Goal: Task Accomplishment & Management: Manage account settings

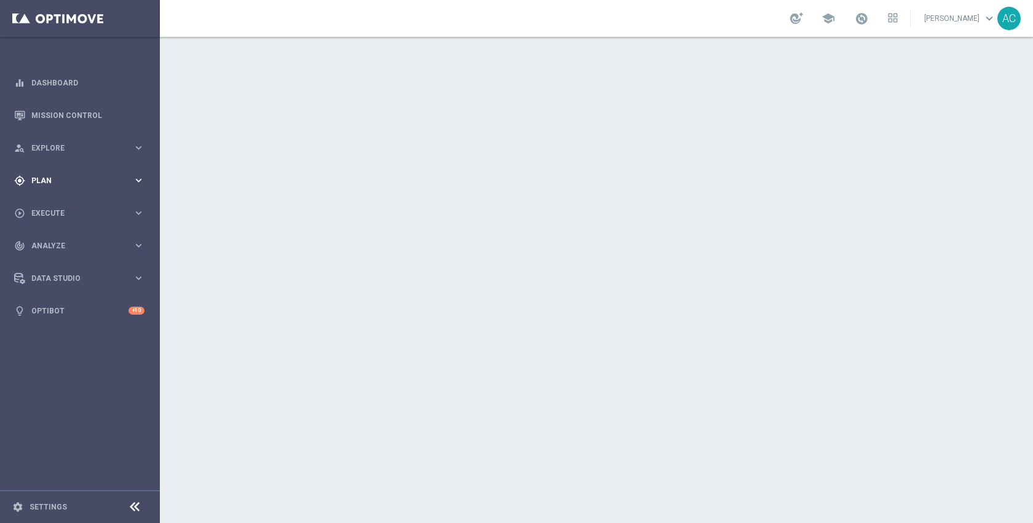
click at [58, 178] on span "Plan" at bounding box center [81, 180] width 101 height 7
click at [69, 205] on div "play_circle_outline Execute keyboard_arrow_right" at bounding box center [79, 213] width 159 height 33
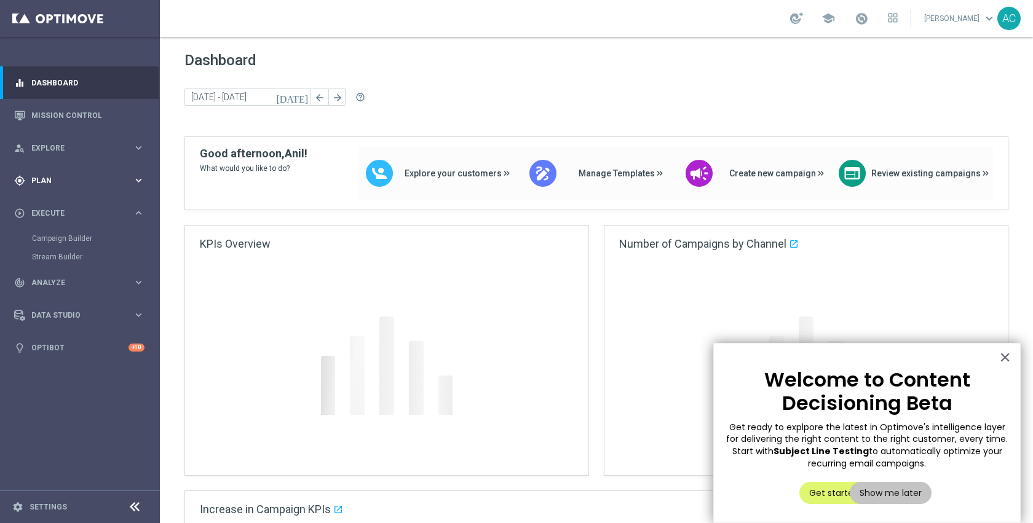
click at [52, 180] on span "Plan" at bounding box center [81, 180] width 101 height 7
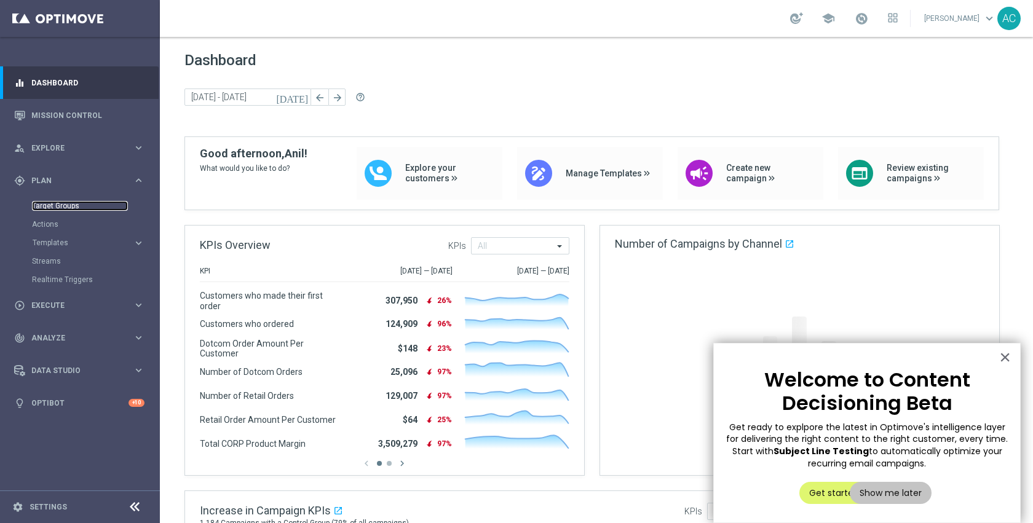
click at [60, 207] on link "Target Groups" at bounding box center [80, 206] width 96 height 10
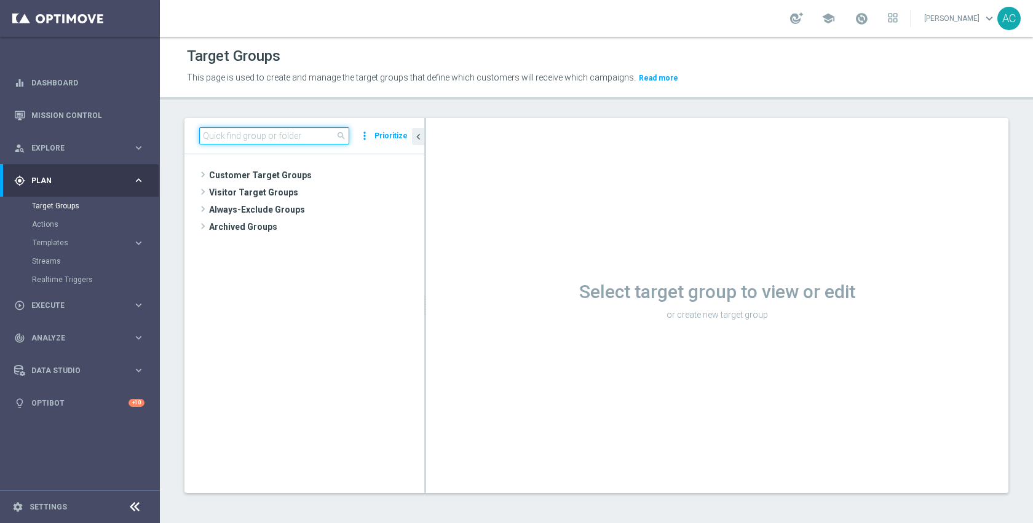
click at [320, 143] on input at bounding box center [274, 135] width 150 height 17
paste input "ED_OMNI_1009_Easy_Deal_Days"
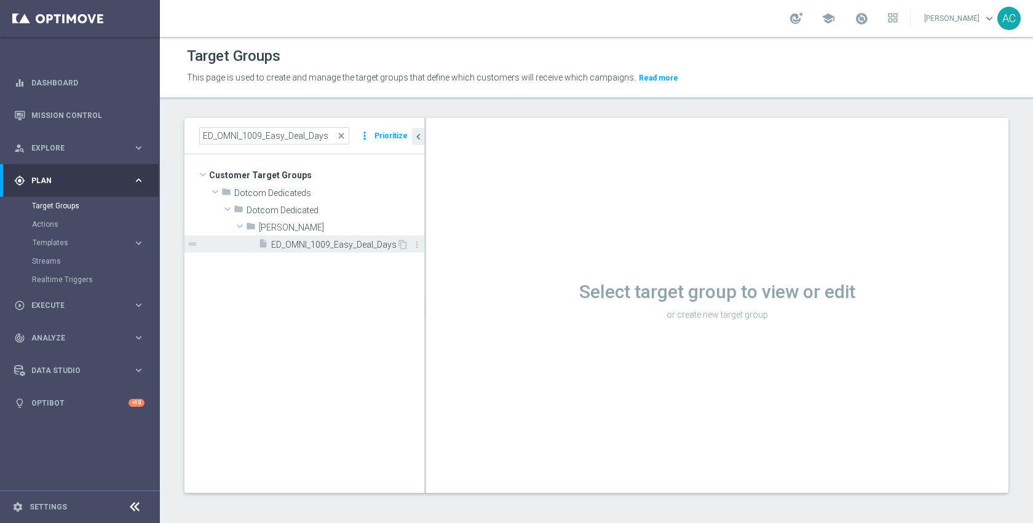
click at [323, 245] on span "ED_OMNI_1009_Easy_Deal_Days" at bounding box center [333, 245] width 125 height 10
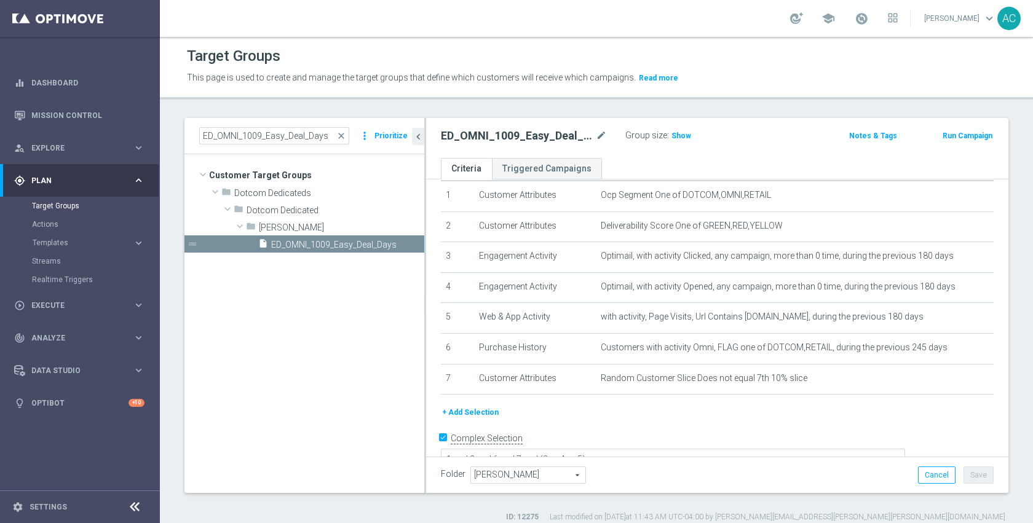
scroll to position [41, 0]
click at [683, 136] on span "Show" at bounding box center [681, 136] width 20 height 9
click at [754, 161] on ul "Criteria Triggered Campaigns" at bounding box center [717, 169] width 582 height 22
click at [315, 132] on input "ED_OMNI_1009_Easy_Deal_Days" at bounding box center [274, 135] width 150 height 17
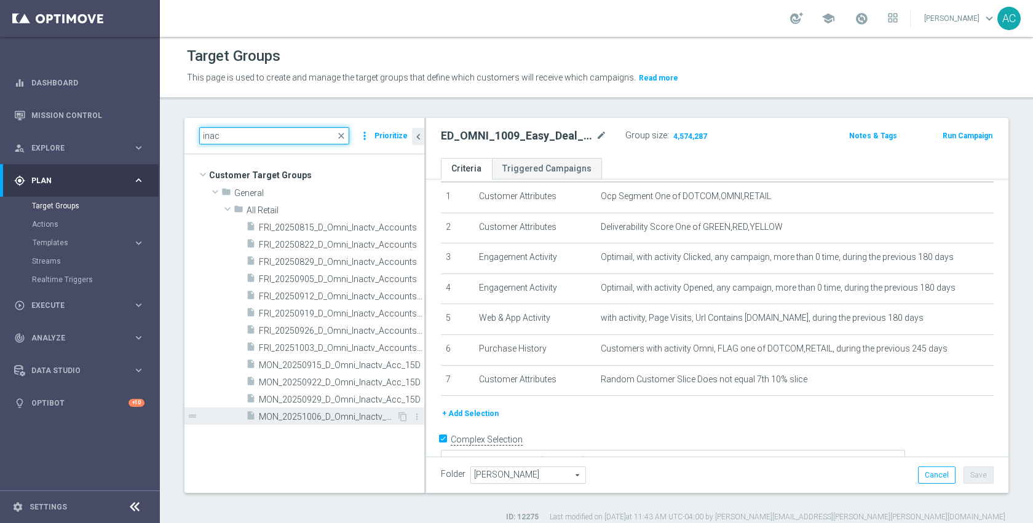
type input "inac"
click at [323, 414] on span "MON_20251006_D_Omni_Inactv_Acc_15D" at bounding box center [328, 417] width 138 height 10
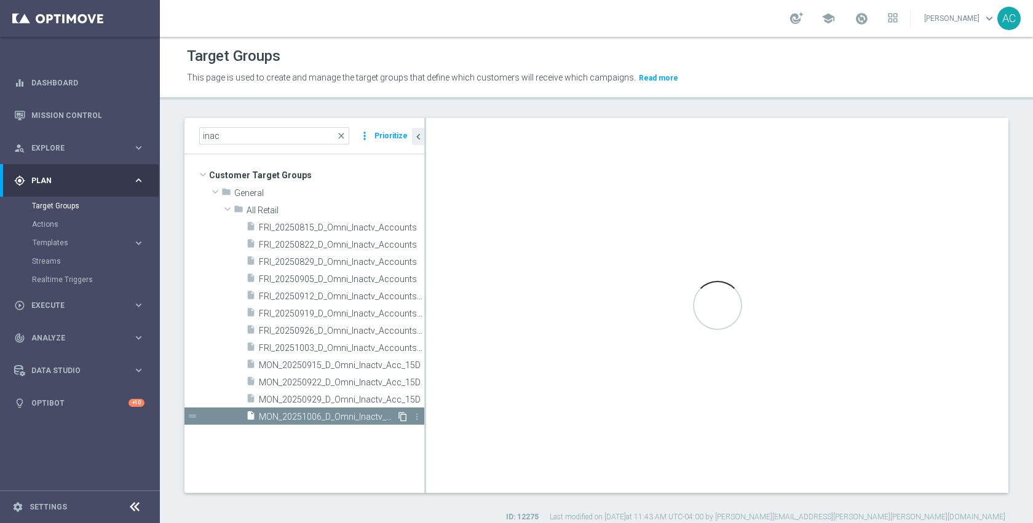
checkbox input "false"
type input "All Retail"
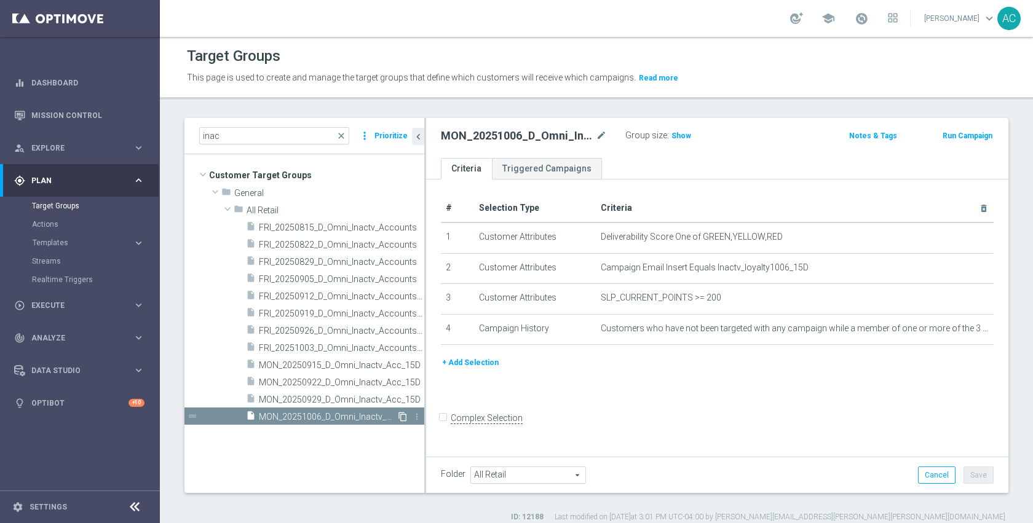
click at [404, 416] on icon "content_copy" at bounding box center [403, 417] width 10 height 10
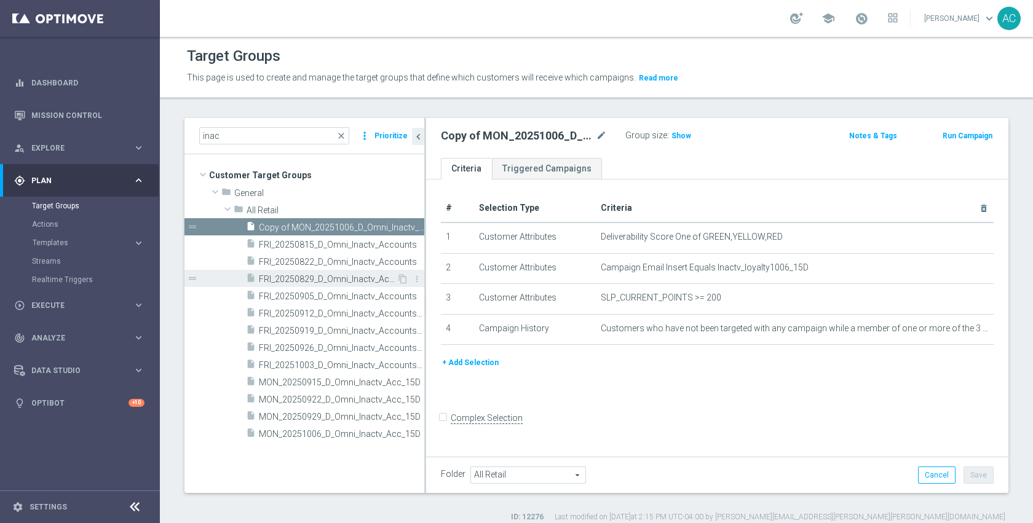
click at [351, 271] on div "insert_drive_file FRI_20250829_D_Omni_Inactv_Accounts" at bounding box center [321, 278] width 151 height 17
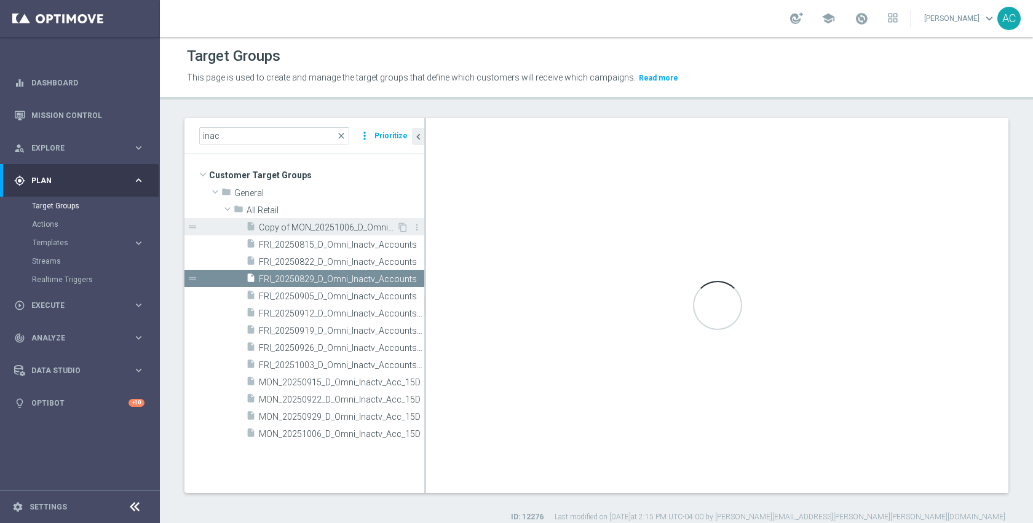
click at [350, 229] on span "Copy of MON_20251006_D_Omni_Inactv_Acc_15D" at bounding box center [328, 228] width 138 height 10
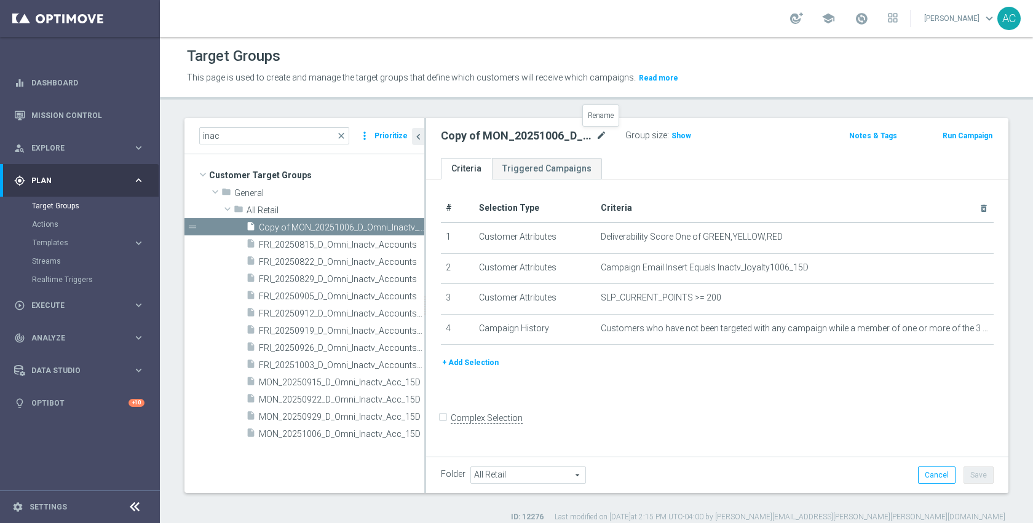
click at [604, 135] on icon "mode_edit" at bounding box center [601, 136] width 11 height 15
click at [506, 141] on input "Copy of MON_20251006_D_Omni_Inactv_Acc_15D" at bounding box center [524, 137] width 166 height 17
click at [601, 134] on icon "mode_edit" at bounding box center [601, 136] width 11 height 15
click at [506, 140] on input "Copy of MON_20251006_D_Omni_Inactv_Acc_15D" at bounding box center [524, 137] width 166 height 17
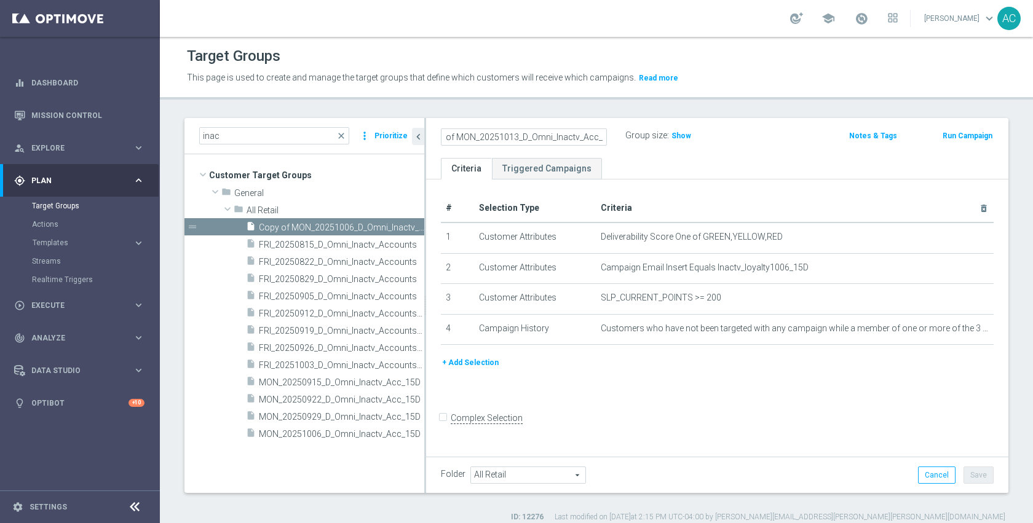
scroll to position [0, 0]
type input "MON_20251013_D_Omni_Inactv_Acc_15D"
click at [730, 454] on div "# Selection Type Criteria delete_forever 1 Customer Attributes Deliverability S…" at bounding box center [717, 318] width 582 height 277
click at [963, 476] on button "Save" at bounding box center [978, 475] width 30 height 17
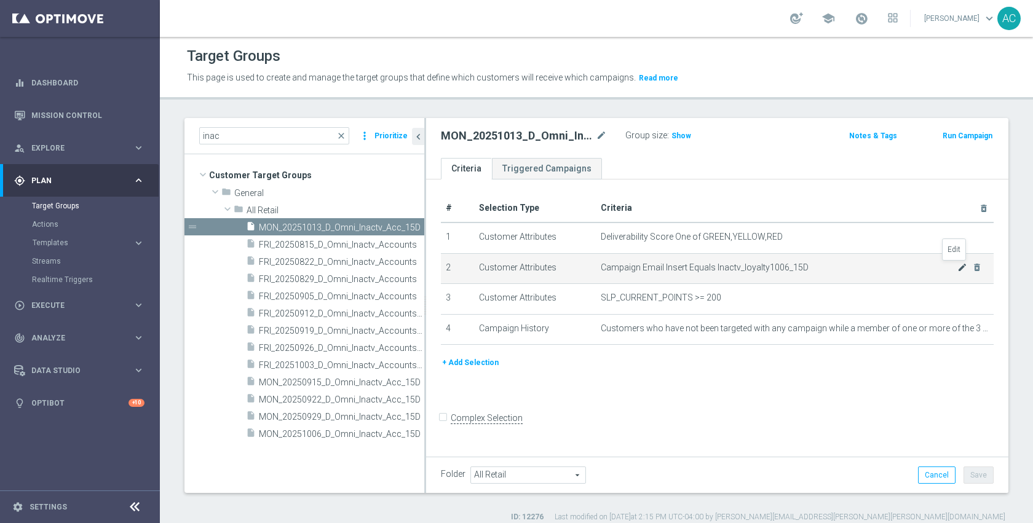
click at [957, 267] on icon "mode_edit" at bounding box center [962, 268] width 10 height 10
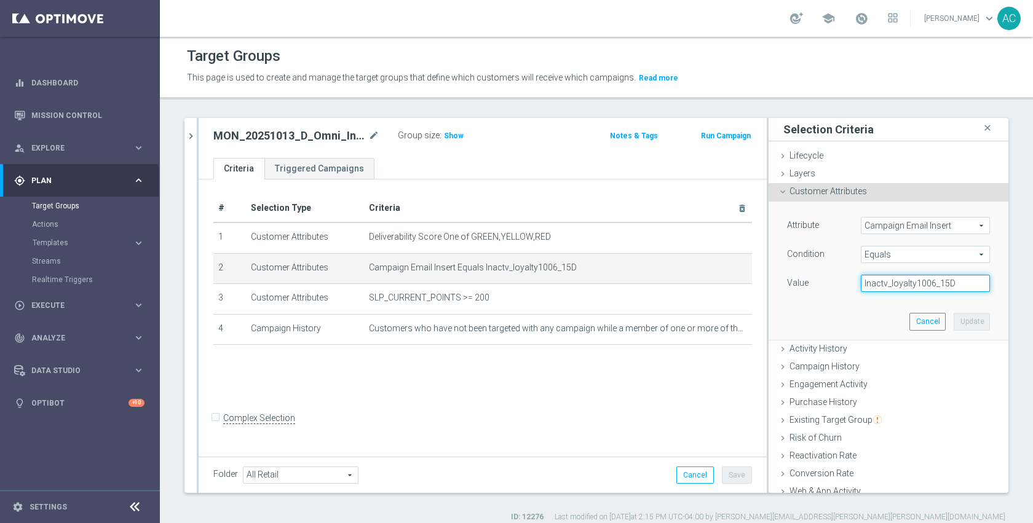
click at [922, 287] on input "Inactv_loyalty1006_15D" at bounding box center [925, 283] width 129 height 17
type input "Inactv_loyalty1013_15D"
click at [954, 321] on button "Update" at bounding box center [972, 321] width 36 height 17
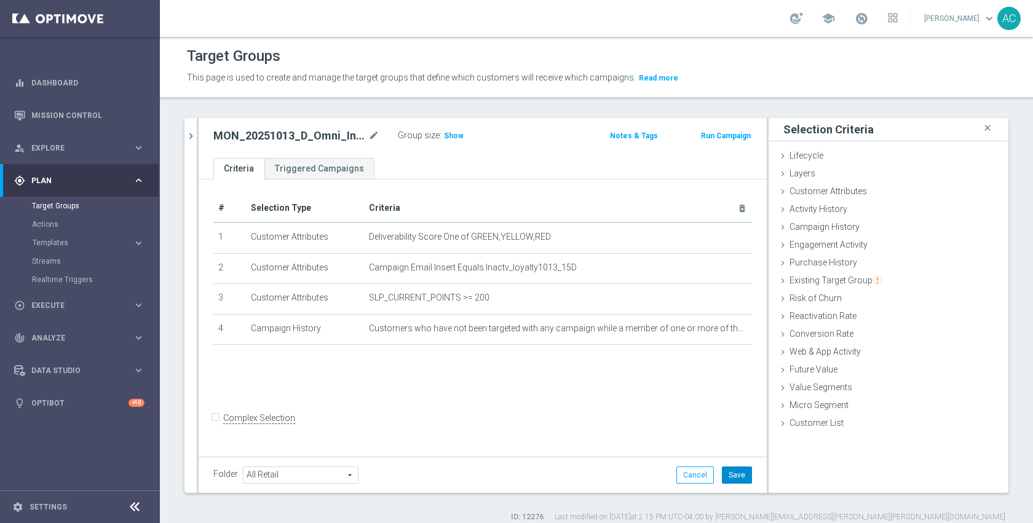
click at [734, 472] on button "Save" at bounding box center [737, 475] width 30 height 17
click at [189, 142] on button "chevron_right" at bounding box center [190, 136] width 12 height 36
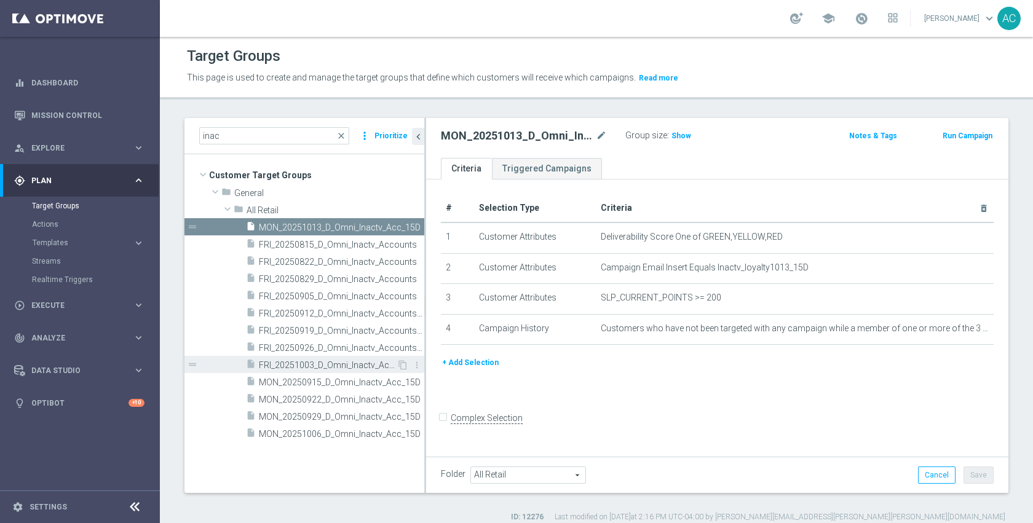
click at [332, 368] on span "FRI_20251003_D_Omni_Inactv_Accounts_45D" at bounding box center [328, 365] width 138 height 10
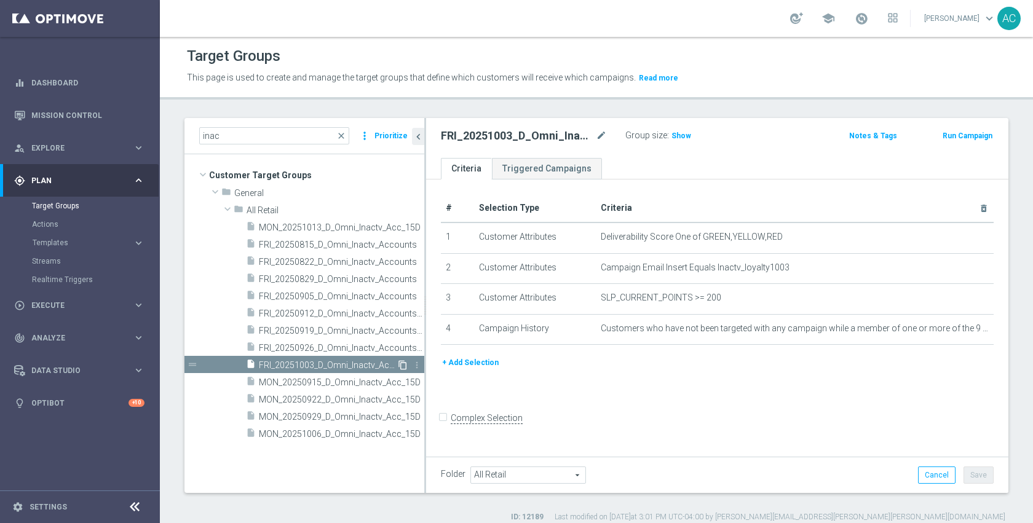
click at [400, 365] on icon "content_copy" at bounding box center [403, 365] width 10 height 10
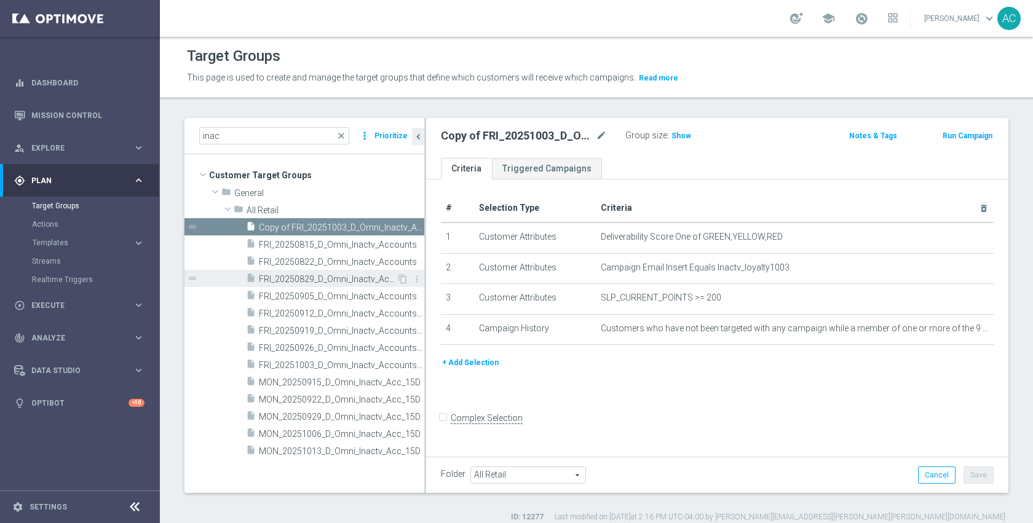
click at [357, 279] on span "FRI_20250829_D_Omni_Inactv_Accounts" at bounding box center [328, 279] width 138 height 10
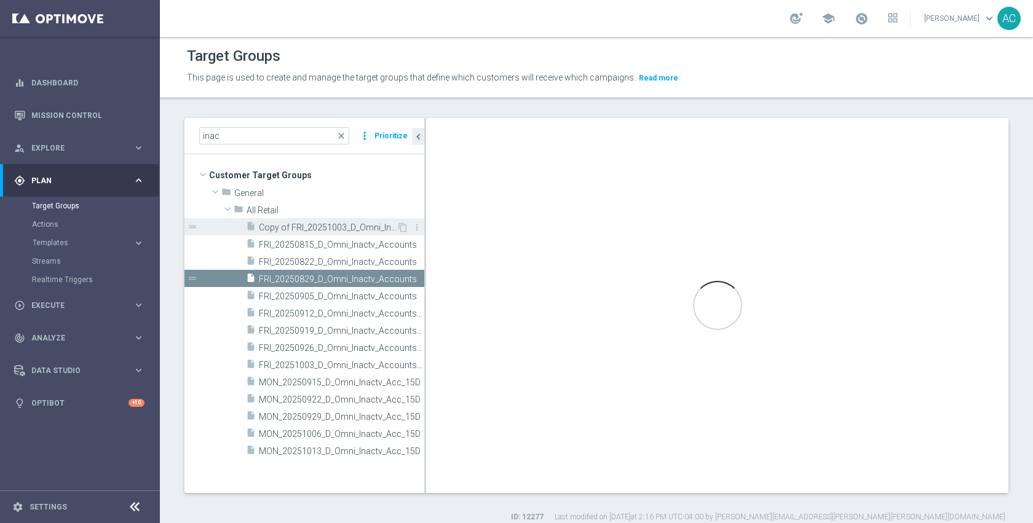
click at [355, 228] on span "Copy of FRI_20251003_D_Omni_Inactv_Accounts_45D" at bounding box center [328, 228] width 138 height 10
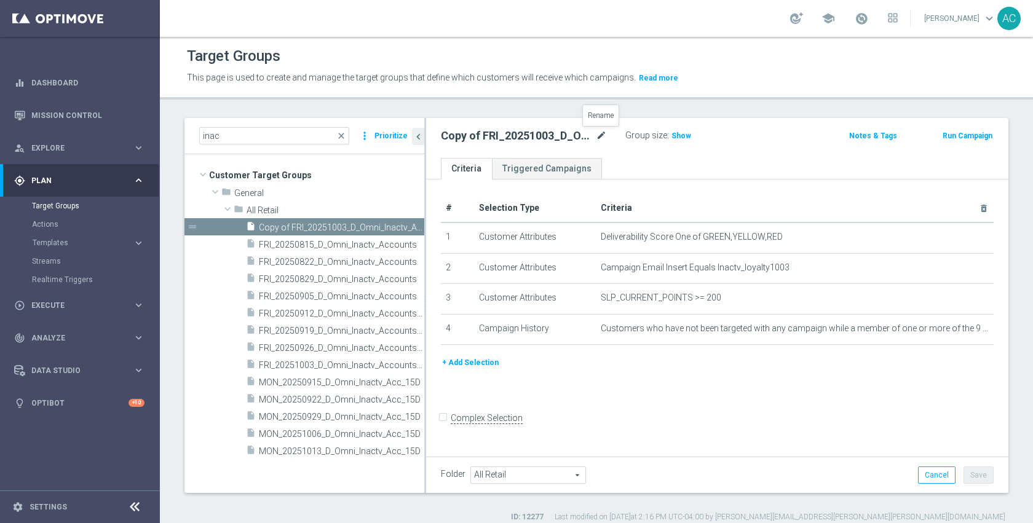
click at [601, 134] on icon "mode_edit" at bounding box center [601, 136] width 11 height 15
click at [485, 140] on input "Copy of FRI_20251003_D_Omni_Inactv_Accounts_45D" at bounding box center [524, 137] width 166 height 17
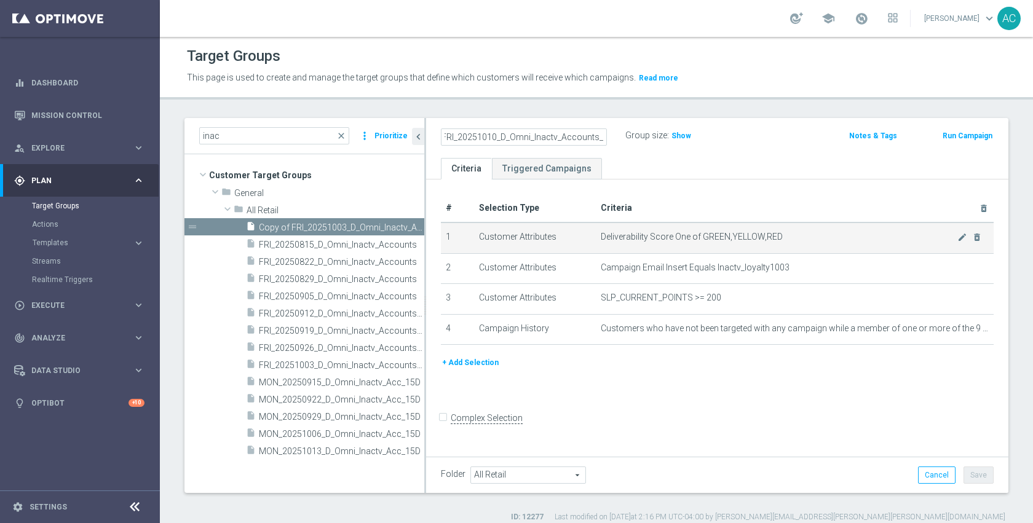
scroll to position [0, 0]
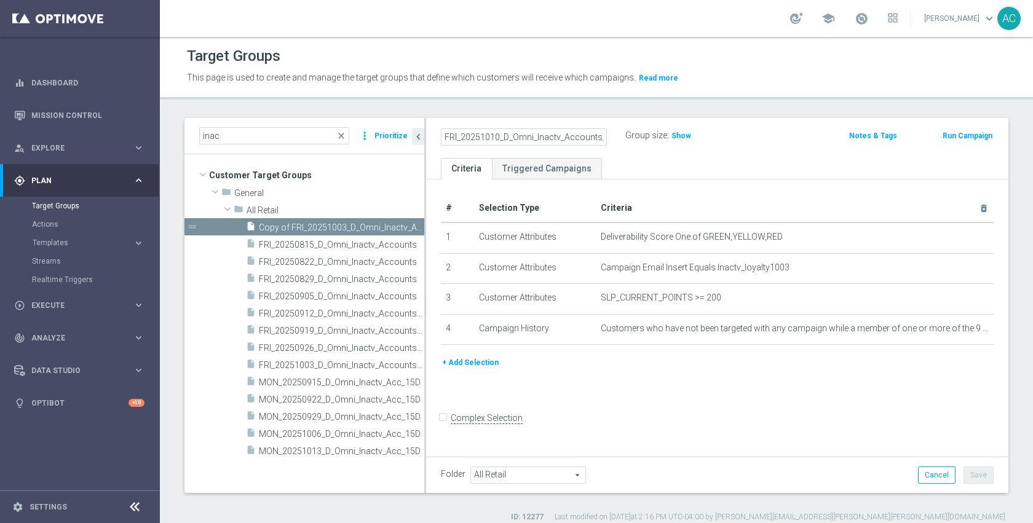
type input "FRI_20251010_D_Omni_Inactv_Accounts_45D"
click at [808, 421] on form "Complex Selection Invalid Expression" at bounding box center [717, 431] width 553 height 45
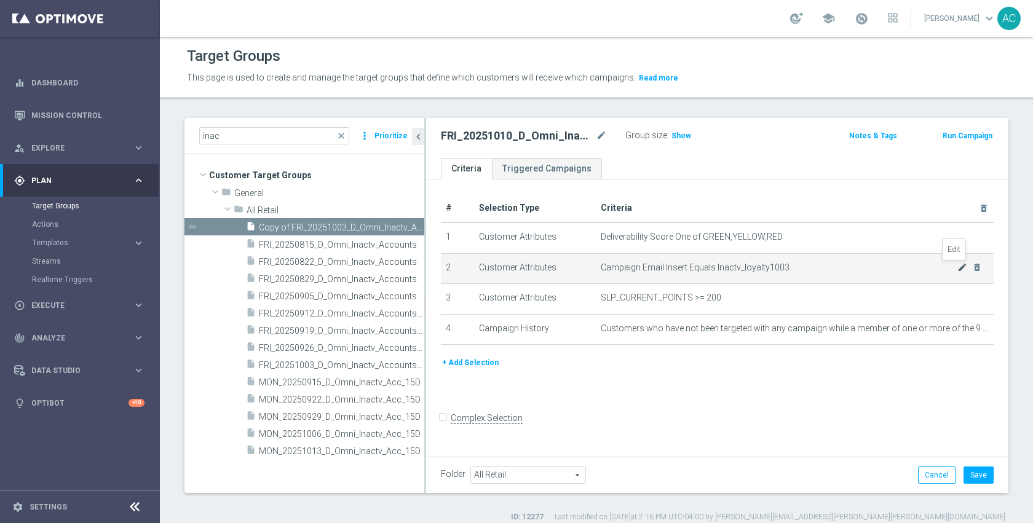
click at [957, 267] on icon "mode_edit" at bounding box center [962, 268] width 10 height 10
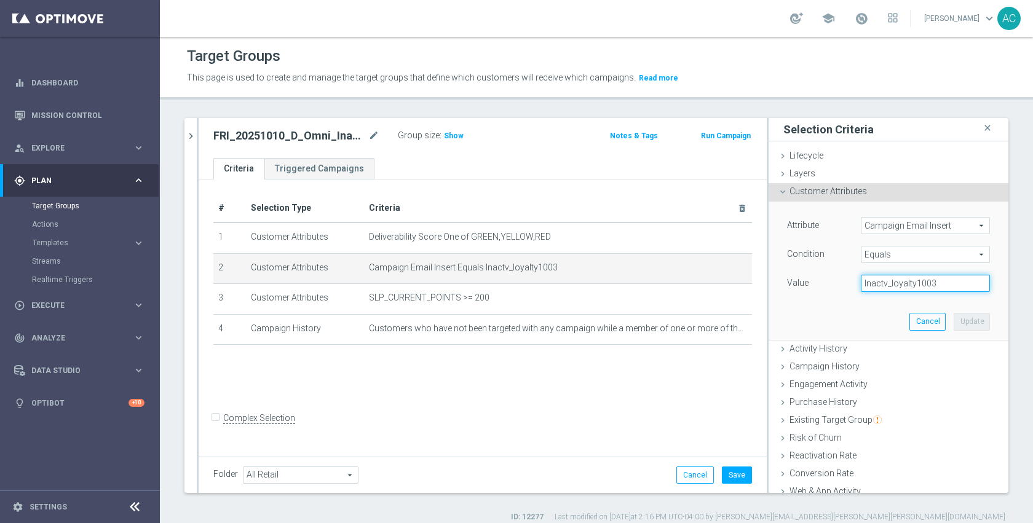
click at [939, 290] on input "Inactv_loyalty1003" at bounding box center [925, 283] width 129 height 17
type input "Inactv_loyalty1010"
click at [865, 307] on div "Attribute Campaign Email Insert Campaign Email Insert arrow_drop_down search Co…" at bounding box center [888, 271] width 221 height 138
click at [954, 318] on button "Update" at bounding box center [972, 321] width 36 height 17
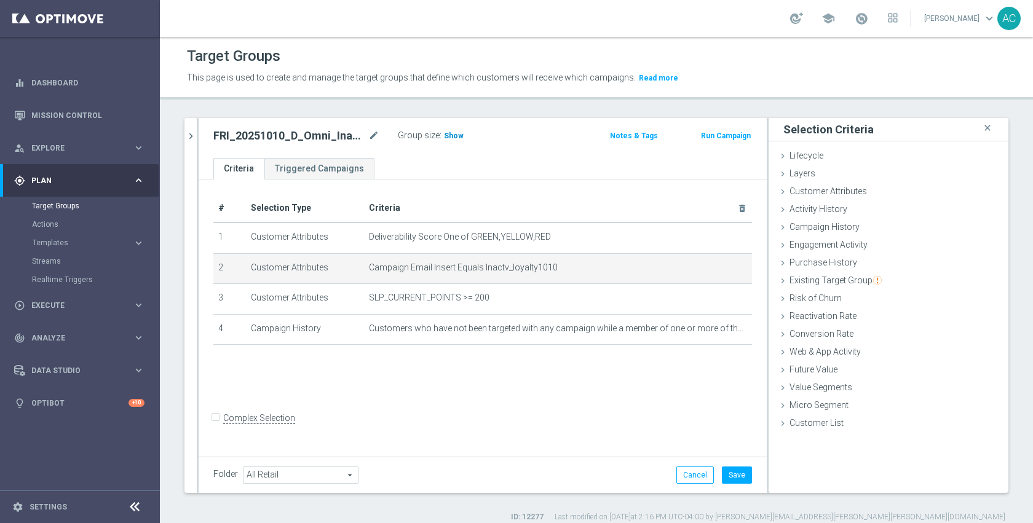
click at [449, 137] on span "Show" at bounding box center [454, 136] width 20 height 9
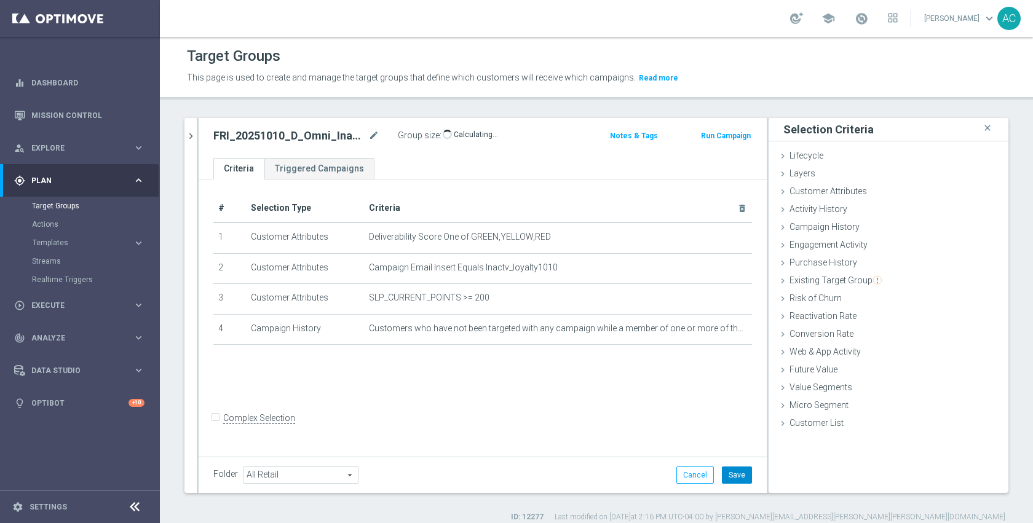
click at [724, 471] on button "Save" at bounding box center [737, 475] width 30 height 17
click at [447, 404] on div "# Selection Type Criteria delete_forever 1 Customer Attributes Deliverability S…" at bounding box center [483, 317] width 568 height 274
click at [376, 132] on icon "mode_edit" at bounding box center [373, 136] width 11 height 15
click at [188, 138] on icon "chevron_right" at bounding box center [191, 136] width 12 height 12
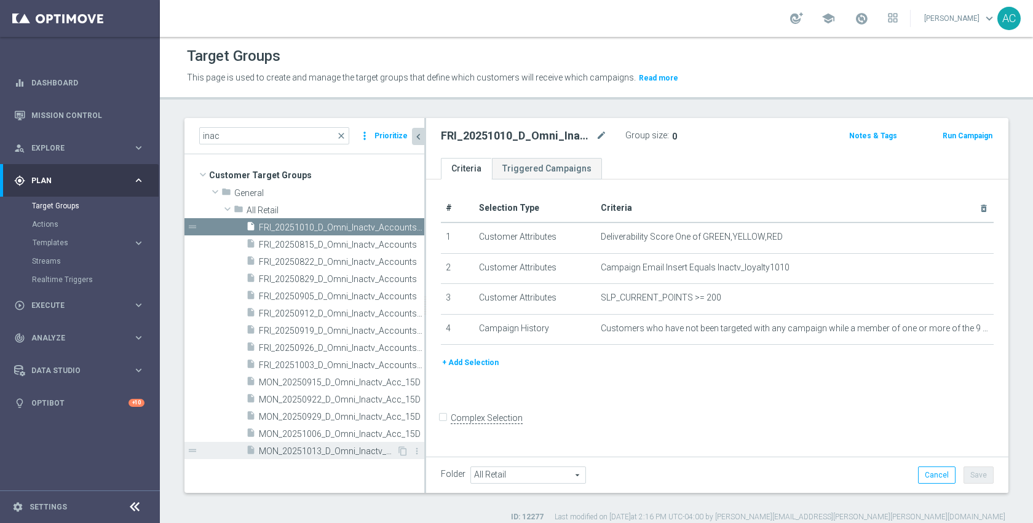
click at [332, 456] on span "MON_20251013_D_Omni_Inactv_Acc_15D" at bounding box center [328, 451] width 138 height 10
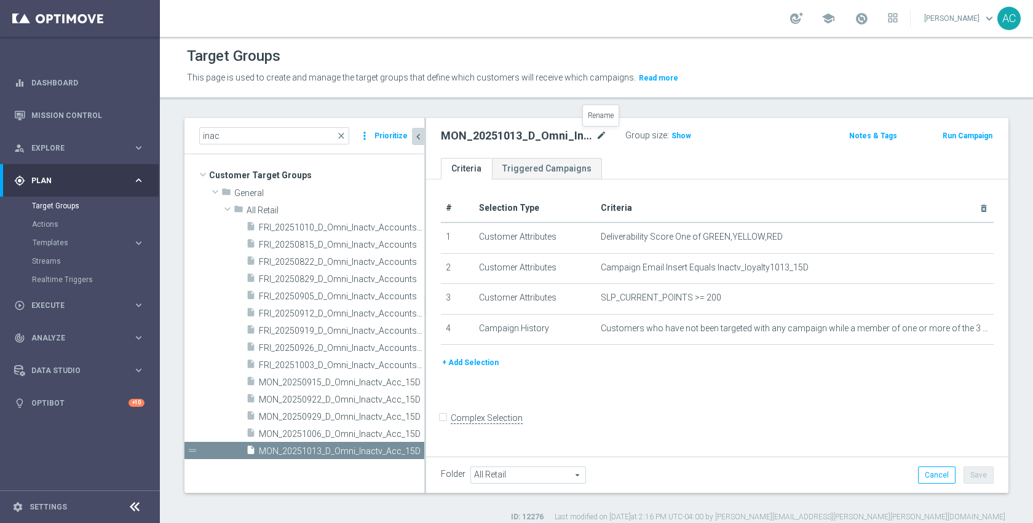
click at [605, 134] on icon "mode_edit" at bounding box center [601, 136] width 11 height 15
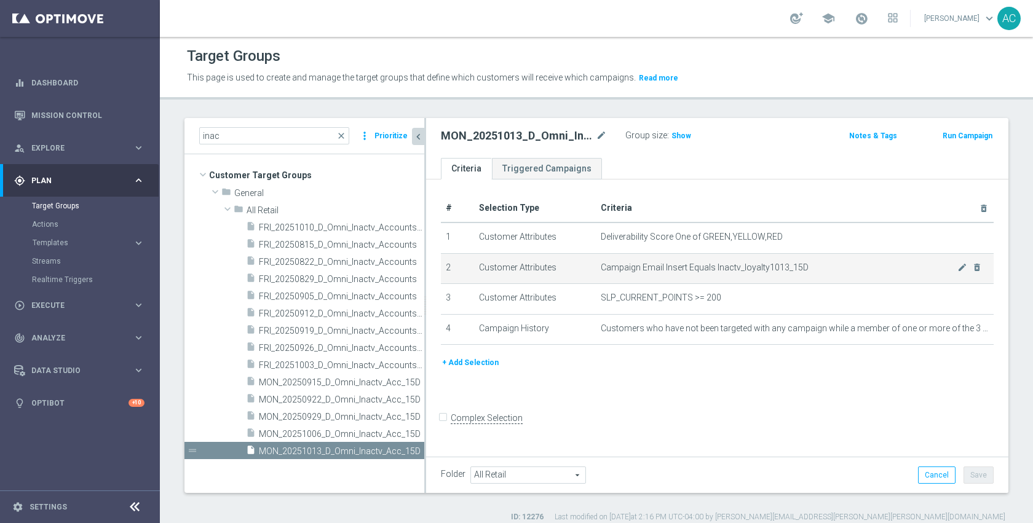
click at [763, 271] on span "Campaign Email Insert Equals Inactv_loyalty1013_15D" at bounding box center [779, 268] width 357 height 10
copy tbody "Inactv_loyalty1013_15D mode_edit delete_forever"
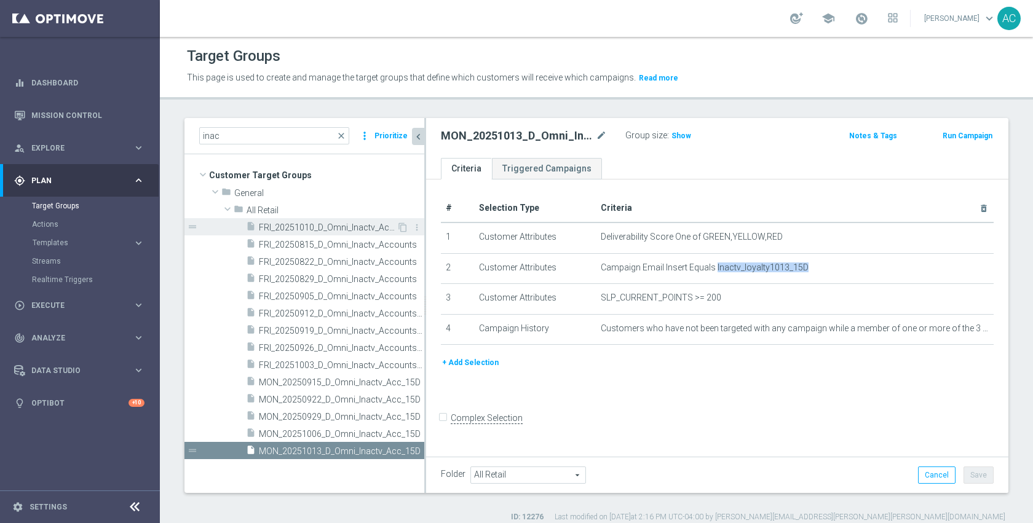
click at [325, 232] on div "insert_drive_file FRI_20251010_D_Omni_Inactv_Accounts_45D" at bounding box center [321, 226] width 151 height 17
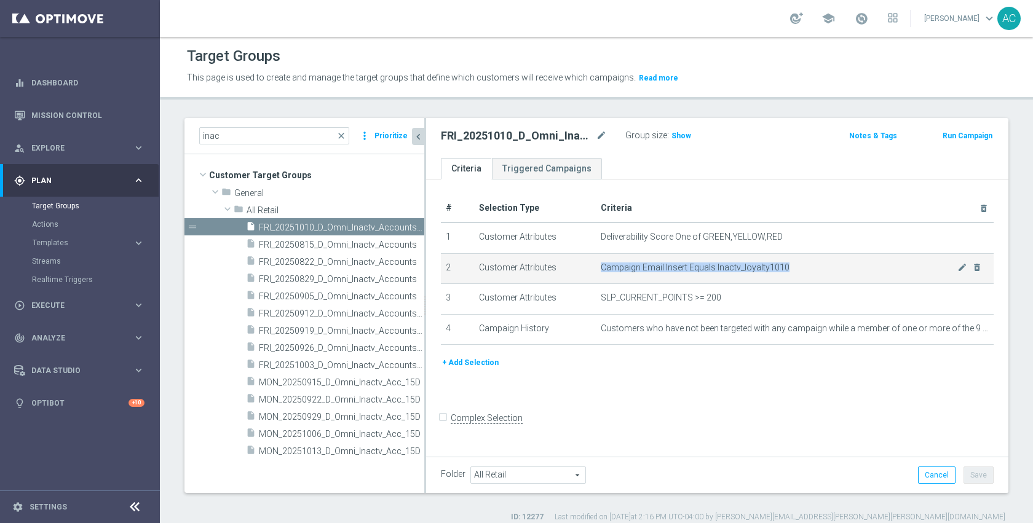
click at [741, 268] on span "Campaign Email Insert Equals Inactv_loyalty1010" at bounding box center [779, 268] width 357 height 10
